Goal: Communication & Community: Answer question/provide support

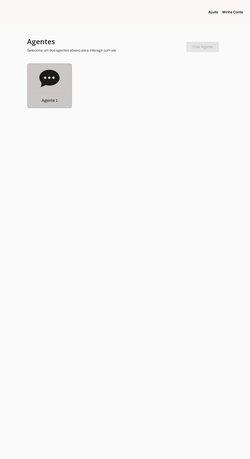
click at [43, 92] on div "Agente 1" at bounding box center [50, 86] width 44 height 44
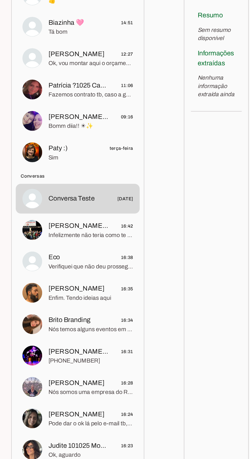
scroll to position [0, 0]
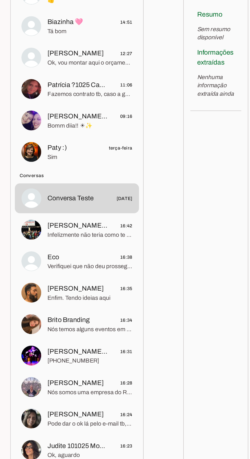
click at [91, 246] on span "Infelizmente não teria como te ajudar. Aqui na empresa nós só trabalhamos com a…" at bounding box center [113, 248] width 52 height 5
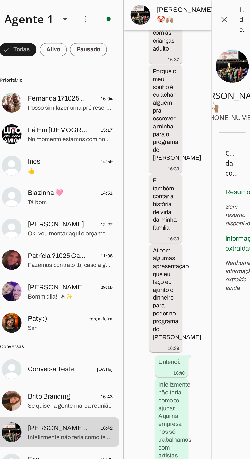
click at [75, 85] on img at bounding box center [77, 83] width 12 height 12
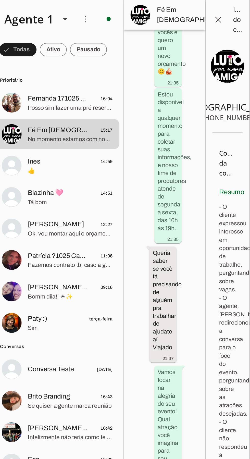
scroll to position [402, 0]
click at [76, 102] on img at bounding box center [77, 102] width 12 height 12
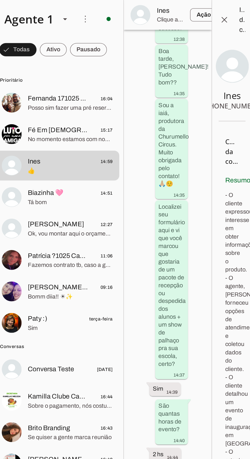
scroll to position [966, 0]
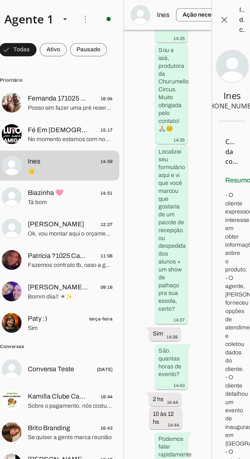
click at [75, 125] on img at bounding box center [77, 121] width 12 height 12
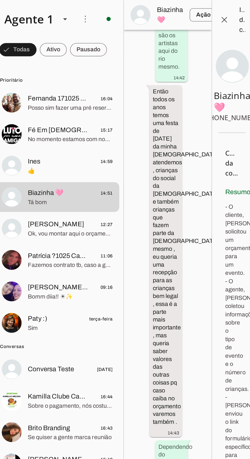
click at [77, 143] on img at bounding box center [77, 141] width 12 height 12
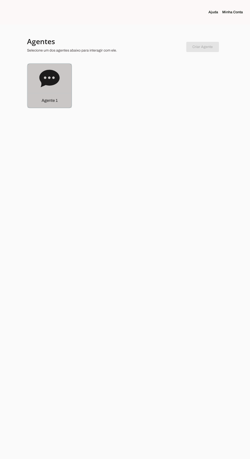
click at [39, 90] on div "Agente 1" at bounding box center [50, 86] width 44 height 44
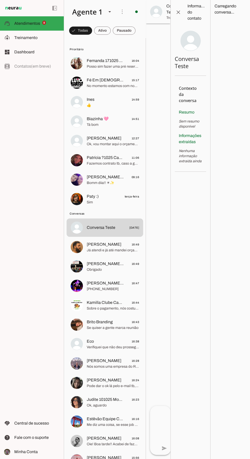
click at [96, 142] on span "Ok, vou montar aqui o orçamento e já te encaminho." at bounding box center [113, 144] width 52 height 5
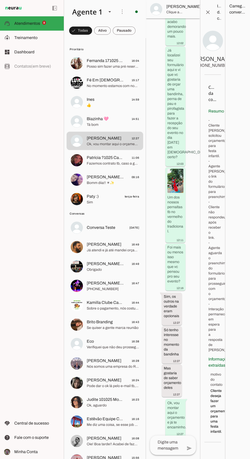
scroll to position [880, 0]
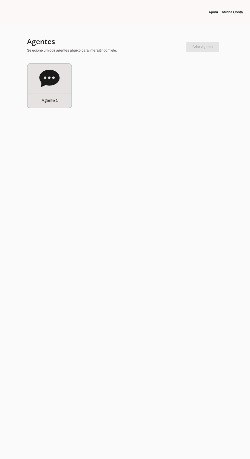
click at [47, 85] on icon at bounding box center [49, 78] width 20 height 17
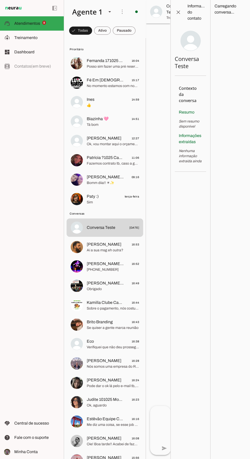
click at [84, 73] on md-item "[PERSON_NAME] 12:27 Ok, vou montar aqui o orçamento e já te encaminho." at bounding box center [105, 63] width 77 height 18
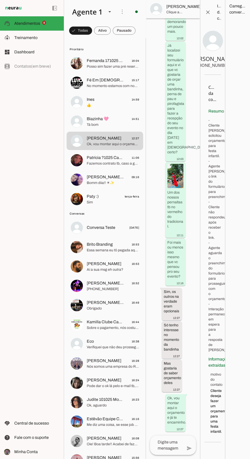
scroll to position [885, 0]
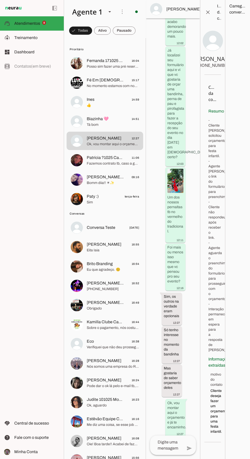
scroll to position [880, 0]
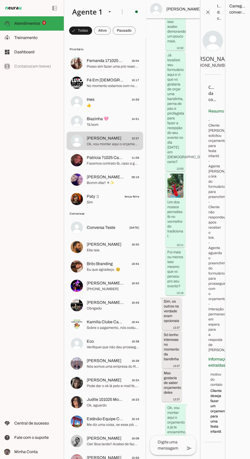
click at [75, 104] on img at bounding box center [77, 102] width 12 height 12
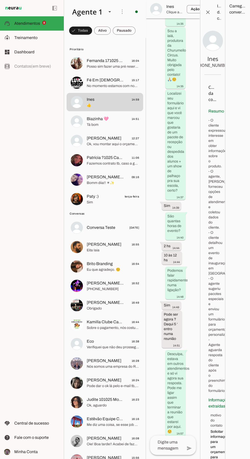
scroll to position [932, 0]
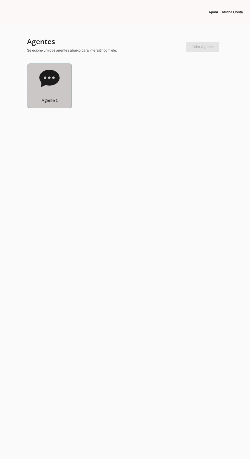
click at [58, 75] on icon at bounding box center [49, 78] width 20 height 17
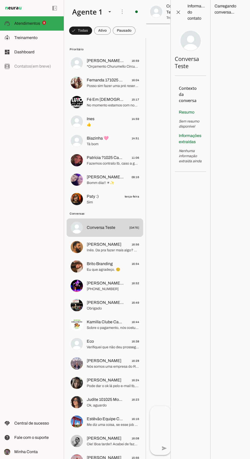
click at [116, 122] on span "👍" at bounding box center [113, 124] width 52 height 5
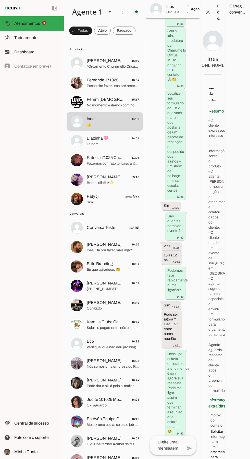
scroll to position [932, 0]
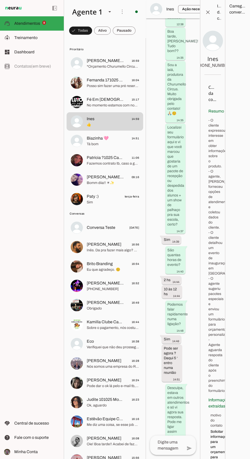
click at [96, 146] on span "Tá bom" at bounding box center [113, 144] width 52 height 5
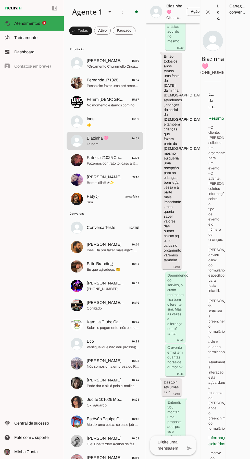
scroll to position [2777, 0]
click at [117, 177] on span "[PERSON_NAME] Do Marinheiro 040524 [PERSON_NAME]" at bounding box center [106, 177] width 38 height 6
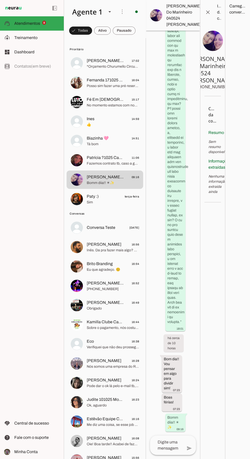
scroll to position [3239, 0]
click at [119, 197] on span "Paty :) terça-feira" at bounding box center [113, 197] width 52 height 6
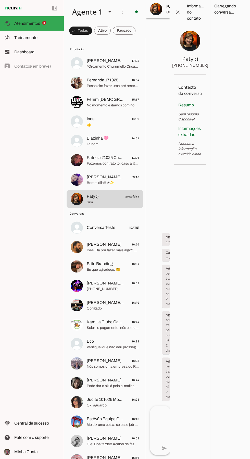
scroll to position [761, 0]
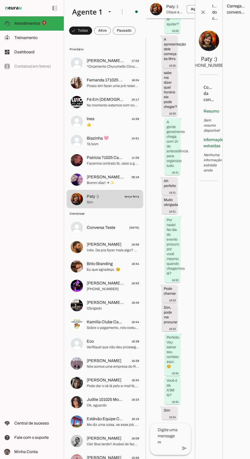
click at [111, 214] on span "Conversas" at bounding box center [104, 214] width 69 height 4
click at [112, 248] on span "Inês. Da pra fazer mais algo? Ou só esperar ela?" at bounding box center [113, 250] width 52 height 5
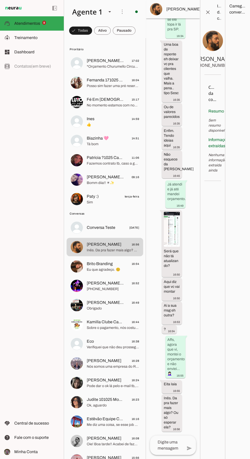
scroll to position [46080, 0]
click at [110, 261] on span "Brito Branding" at bounding box center [100, 264] width 26 height 6
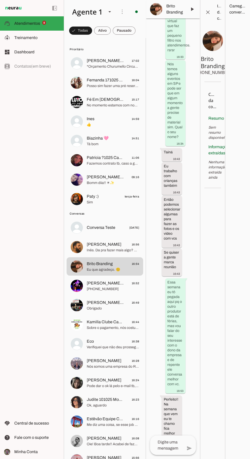
scroll to position [851, 0]
